Goal: Task Accomplishment & Management: Use online tool/utility

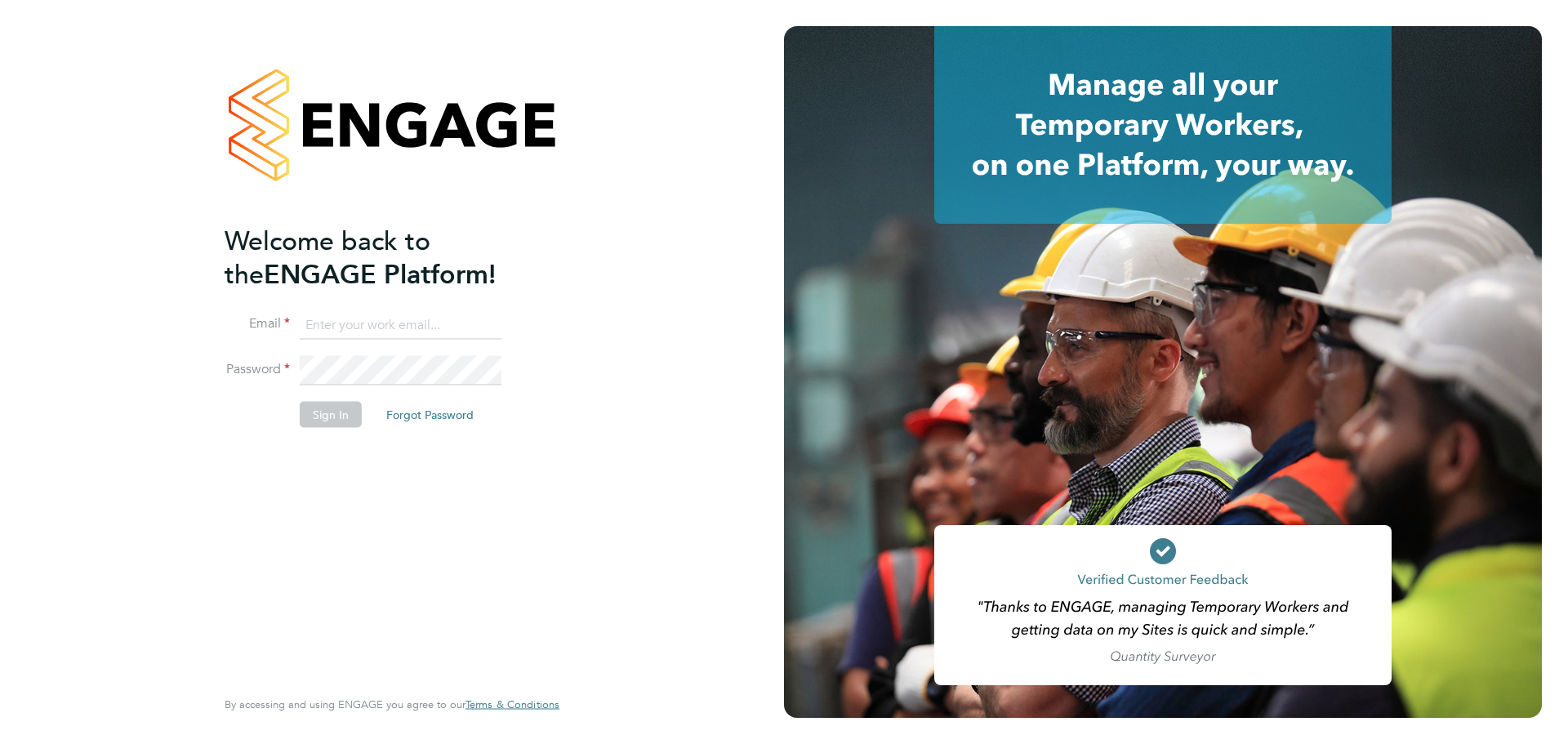
type input "valentyn.samchuk@vistry.co.uk"
click at [312, 420] on button "Sign In" at bounding box center [330, 414] width 62 height 26
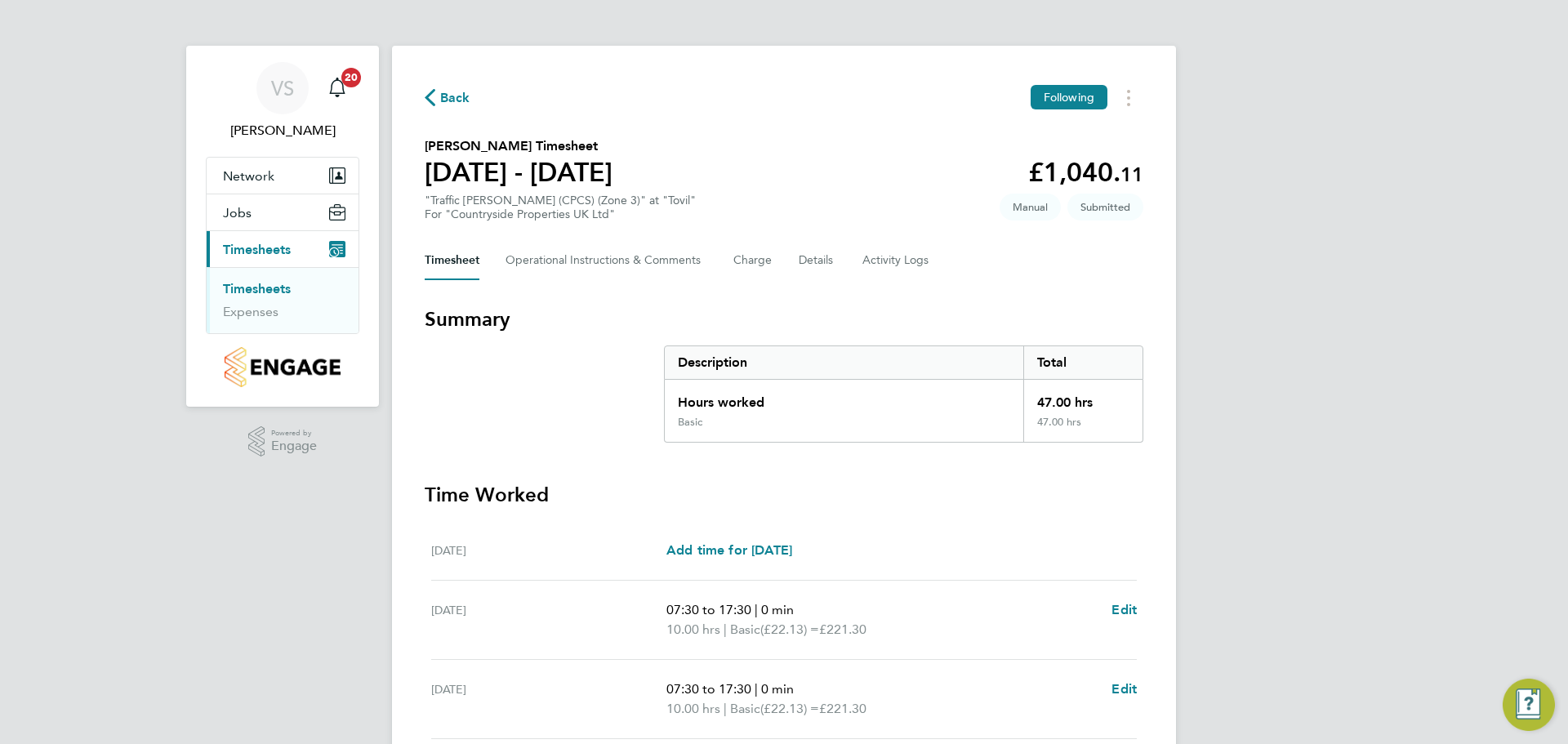
scroll to position [436, 0]
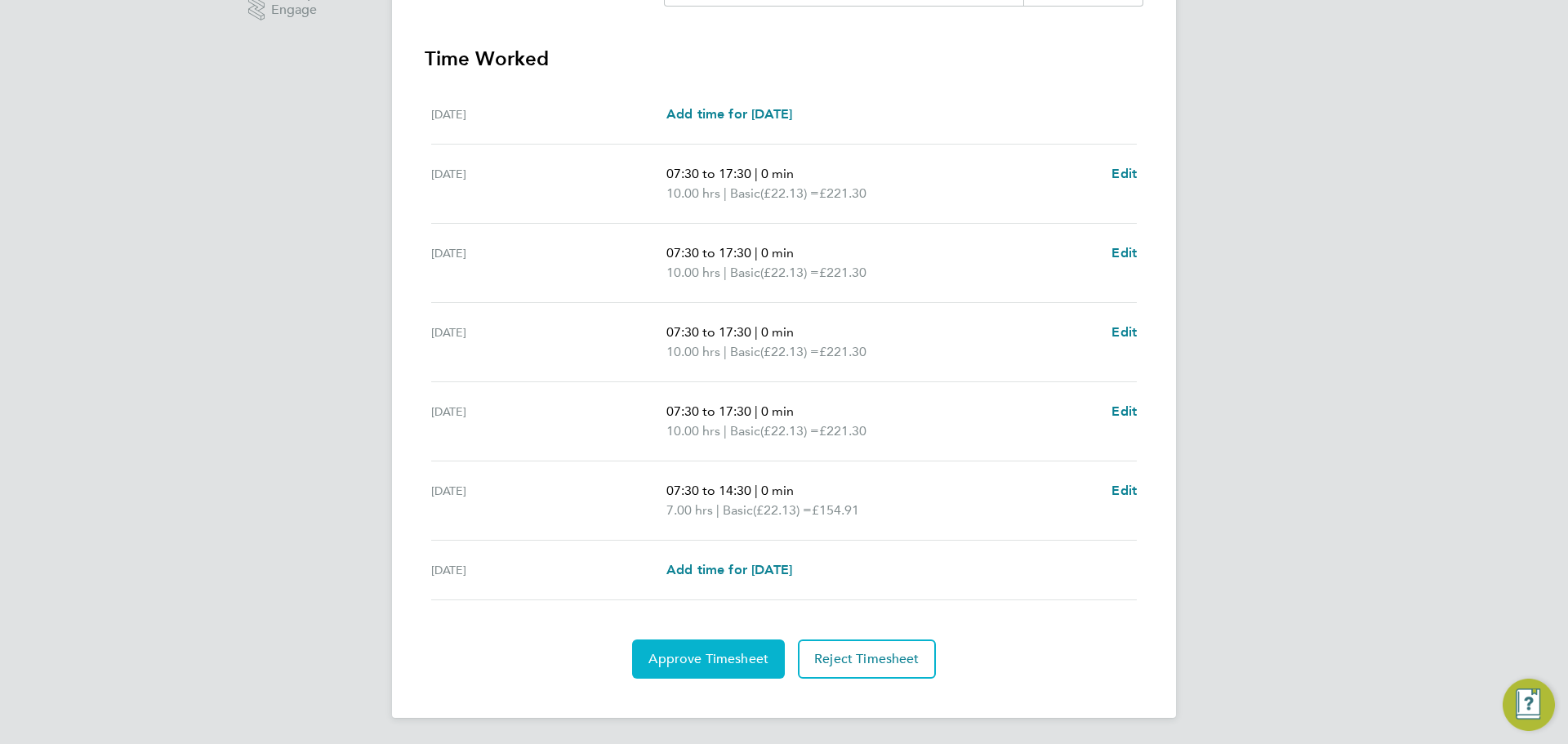
click at [704, 661] on span "Approve Timesheet" at bounding box center [708, 659] width 120 height 17
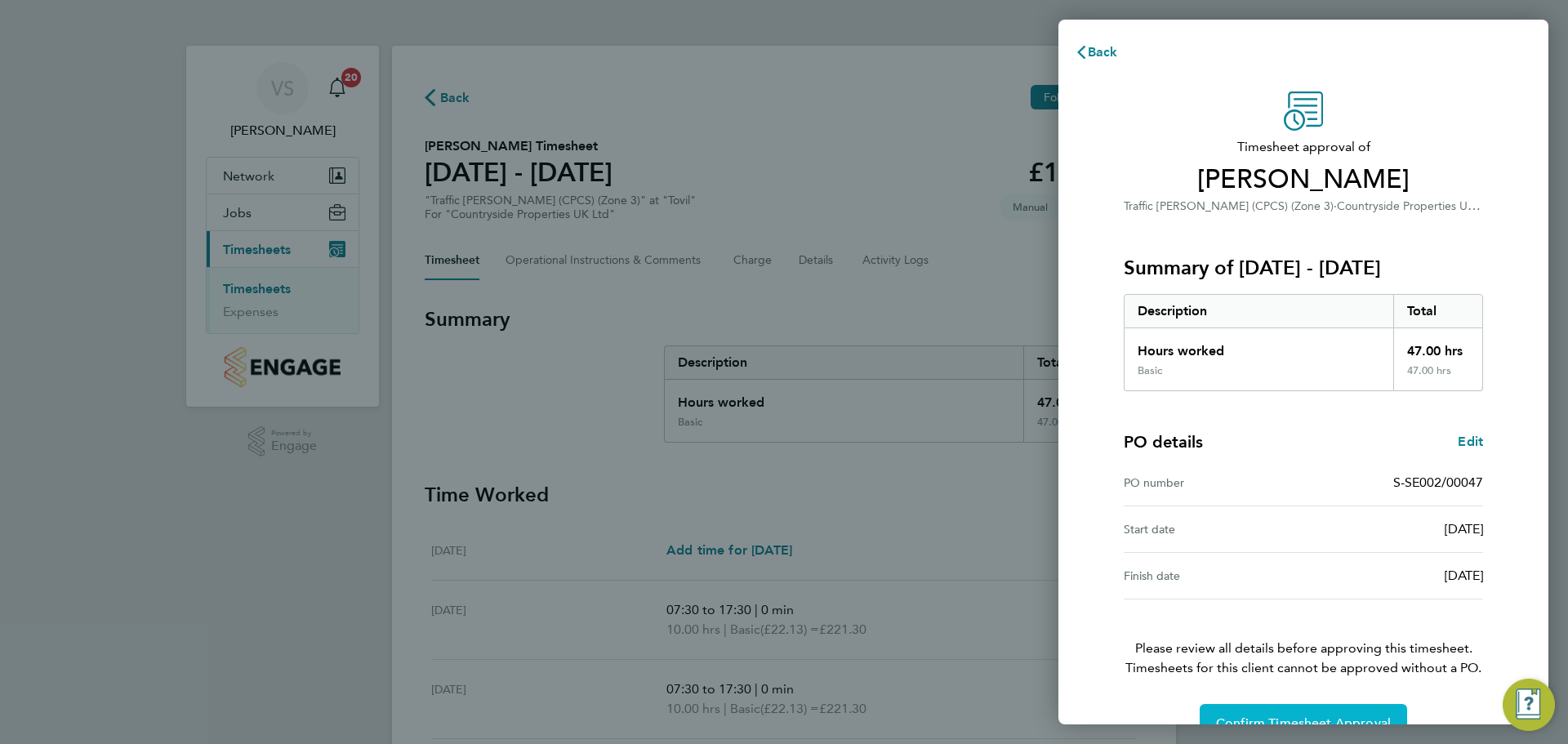
click at [1336, 718] on span "Confirm Timesheet Approval" at bounding box center [1303, 723] width 175 height 17
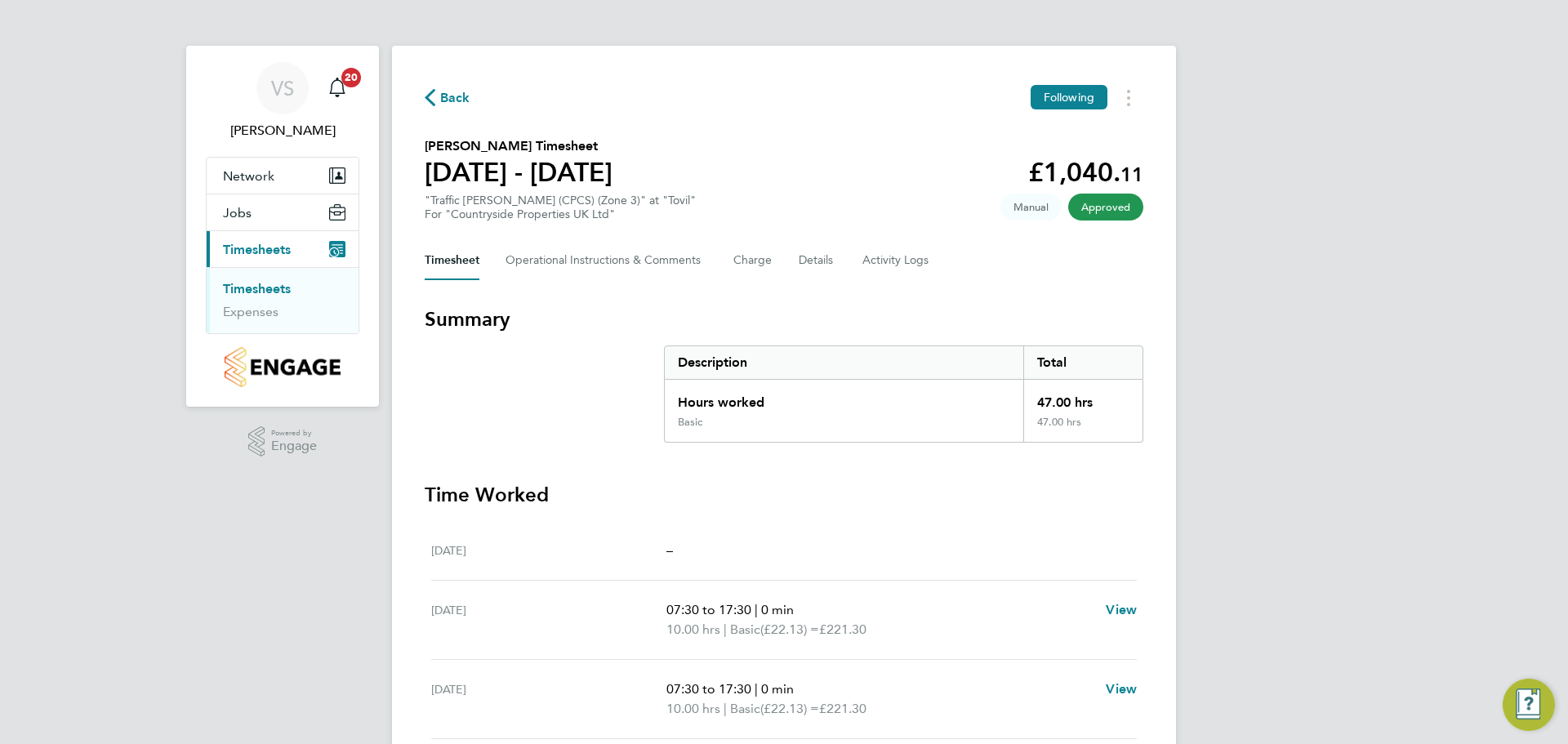
click at [268, 292] on link "Timesheets" at bounding box center [256, 289] width 68 height 16
